Goal: Transaction & Acquisition: Purchase product/service

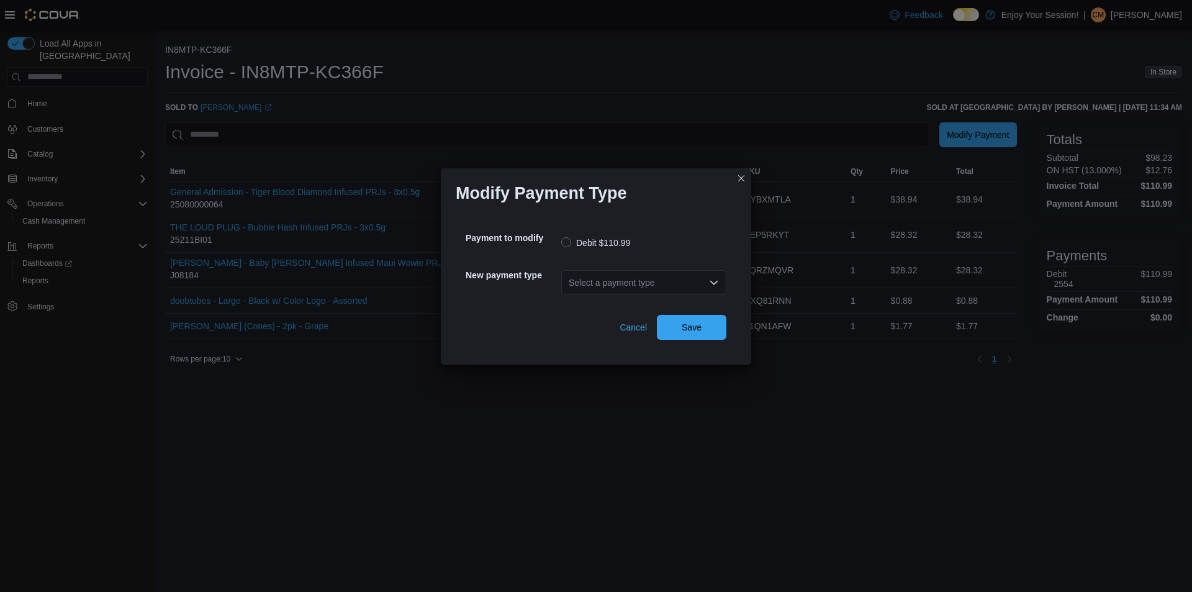
click at [600, 285] on div "Select a payment type" at bounding box center [643, 282] width 165 height 25
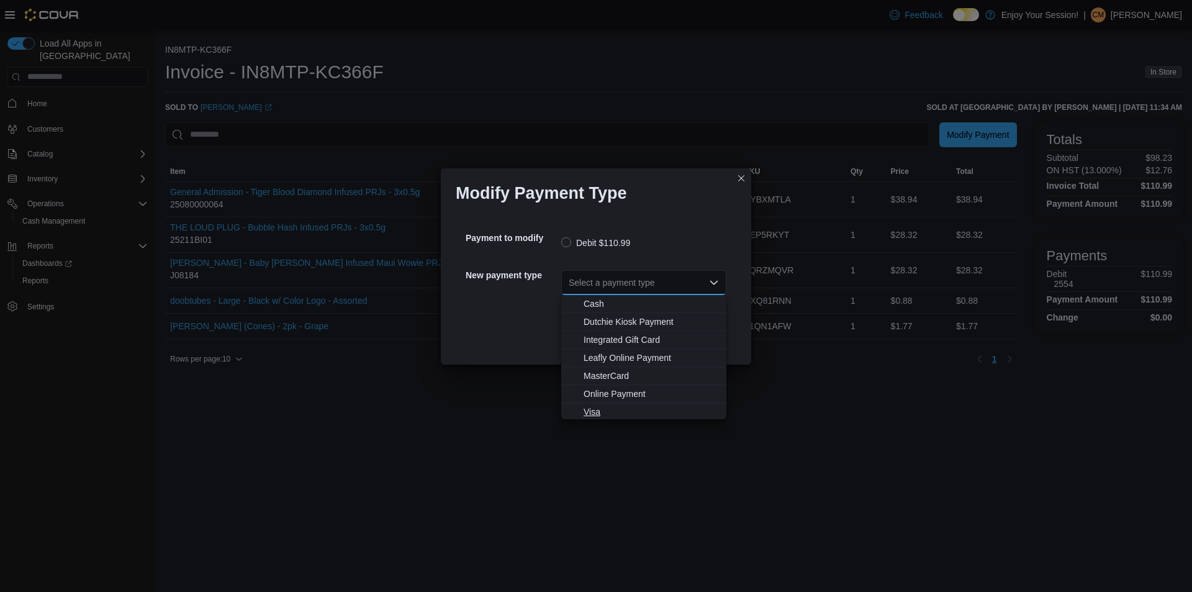
click at [586, 412] on span "Visa" at bounding box center [651, 411] width 135 height 12
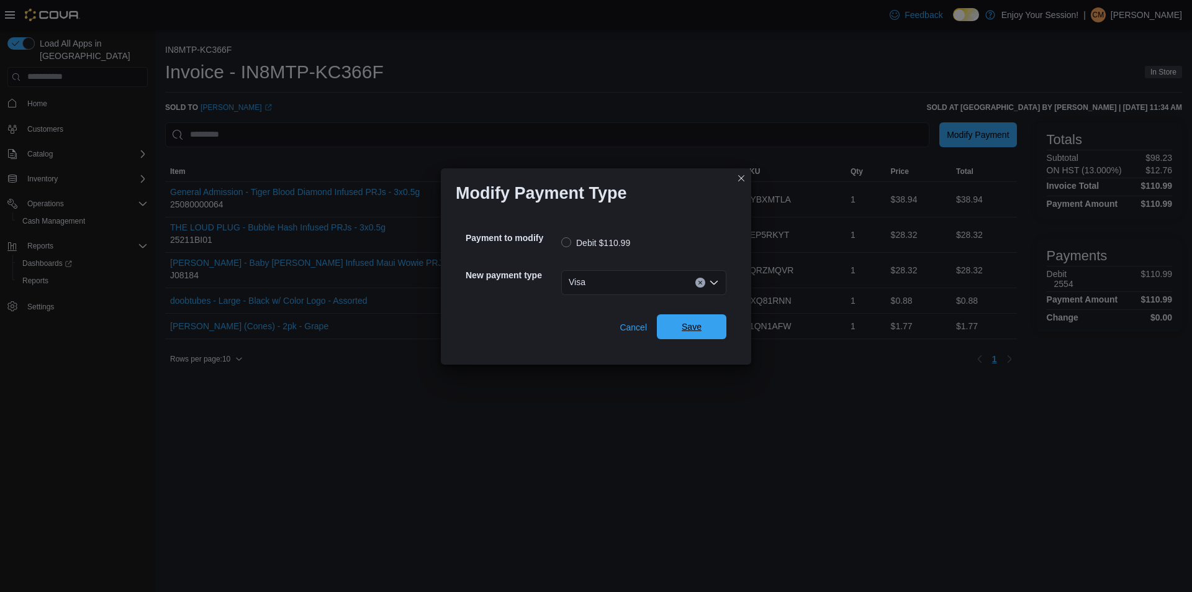
click at [710, 332] on span "Save" at bounding box center [691, 326] width 55 height 25
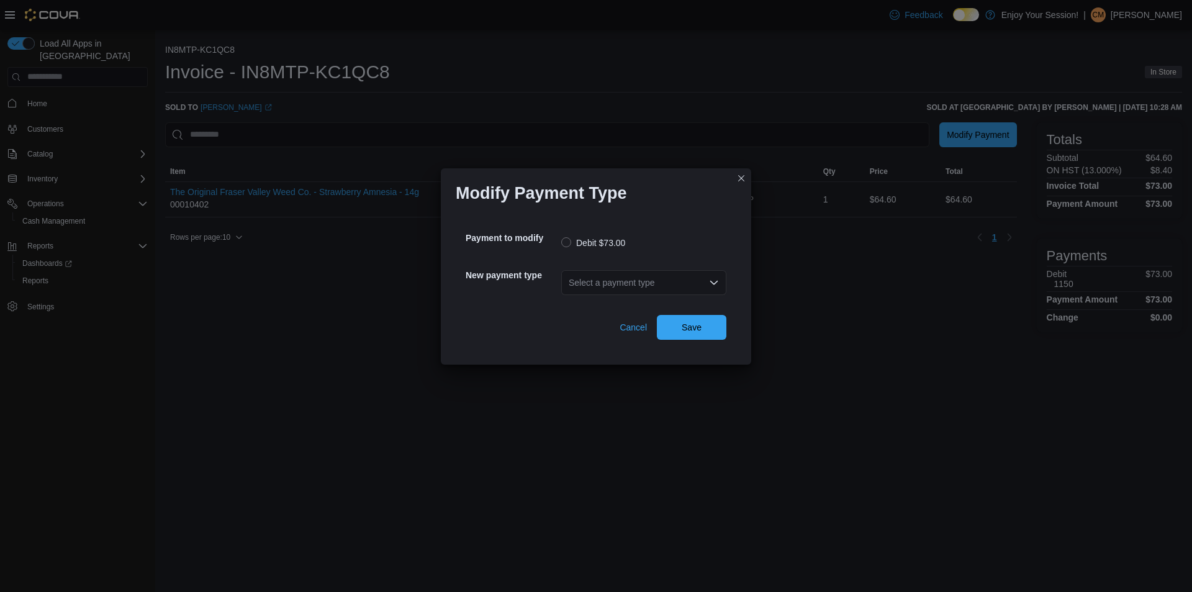
click at [584, 284] on div "Select a payment type" at bounding box center [643, 282] width 165 height 25
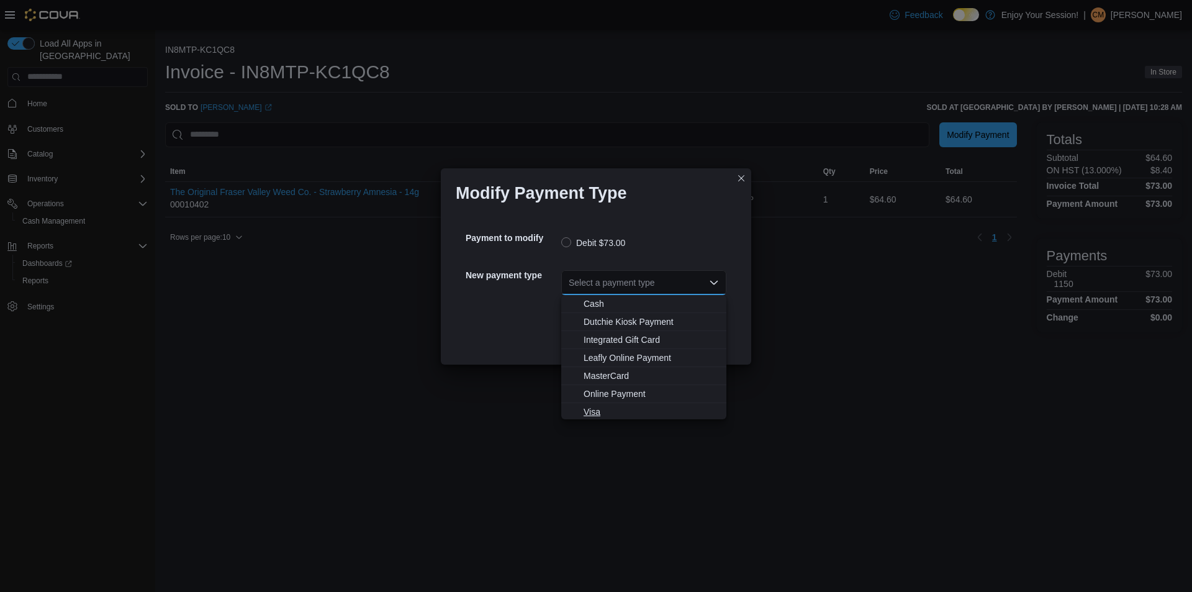
click at [602, 405] on span "Visa" at bounding box center [651, 411] width 135 height 12
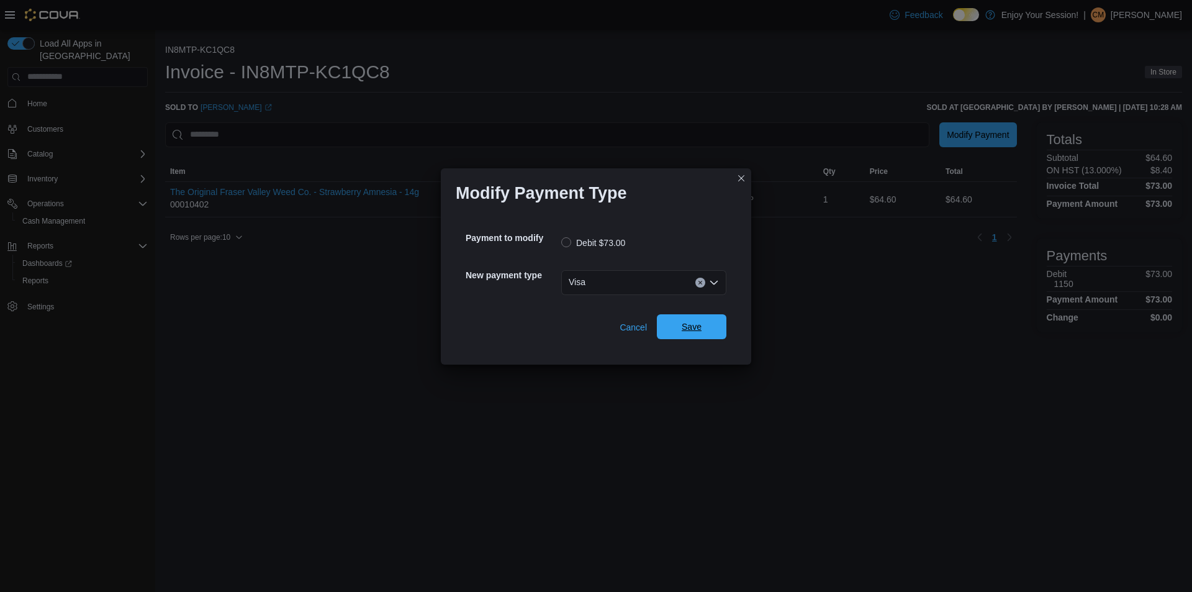
click at [679, 326] on span "Save" at bounding box center [691, 326] width 55 height 25
